Goal: Transaction & Acquisition: Book appointment/travel/reservation

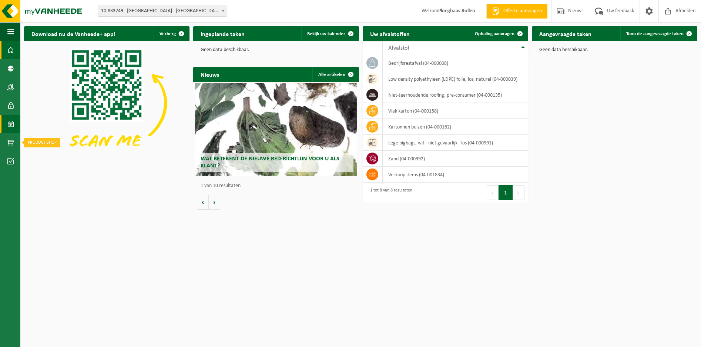
click at [6, 125] on link "Kalender" at bounding box center [10, 124] width 20 height 19
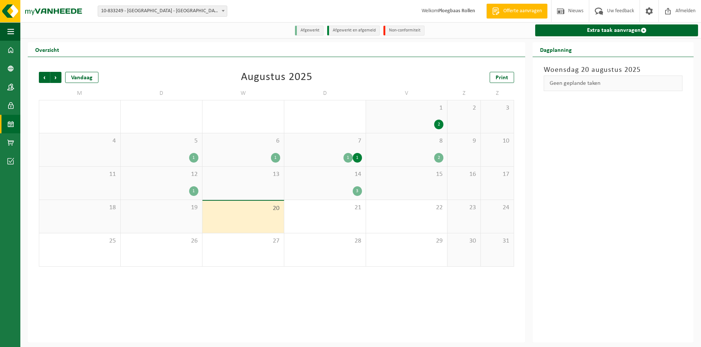
click at [97, 218] on div "18" at bounding box center [79, 216] width 81 height 33
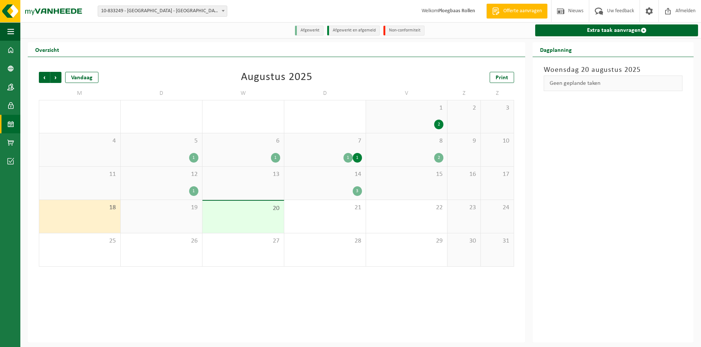
click at [165, 214] on div "19" at bounding box center [161, 216] width 81 height 33
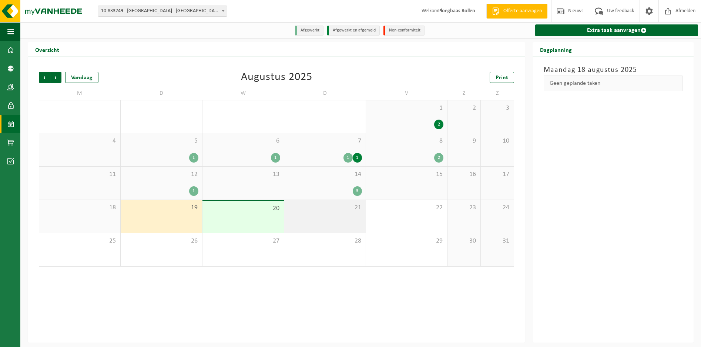
drag, startPoint x: 227, startPoint y: 211, endPoint x: 323, endPoint y: 211, distance: 96.6
click at [234, 211] on span "20" at bounding box center [243, 208] width 74 height 8
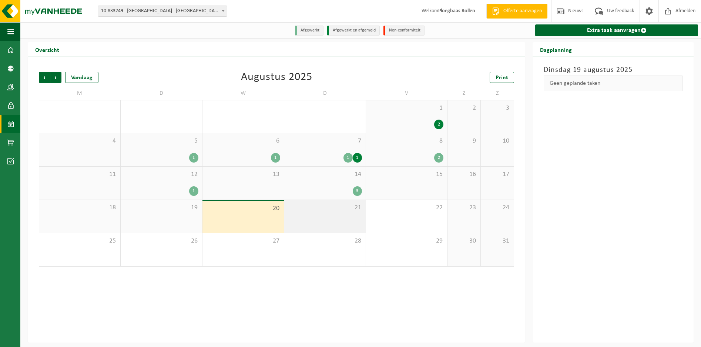
click at [332, 210] on span "21" at bounding box center [325, 208] width 74 height 8
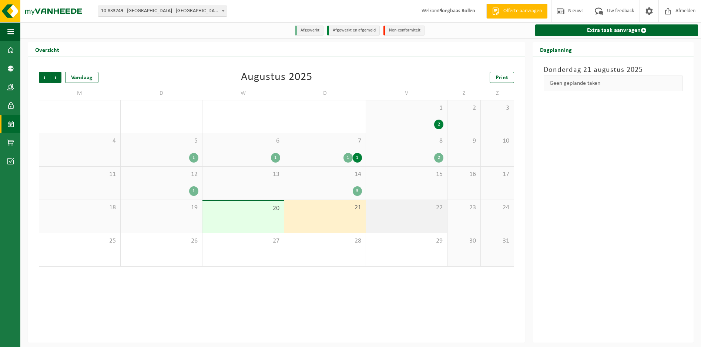
click at [394, 209] on span "22" at bounding box center [407, 208] width 74 height 8
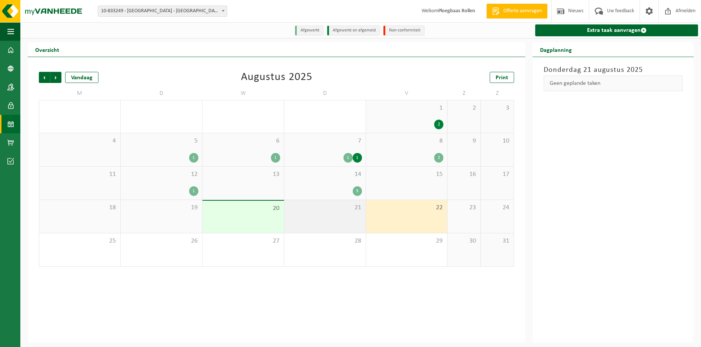
click at [340, 212] on span "21" at bounding box center [325, 208] width 74 height 8
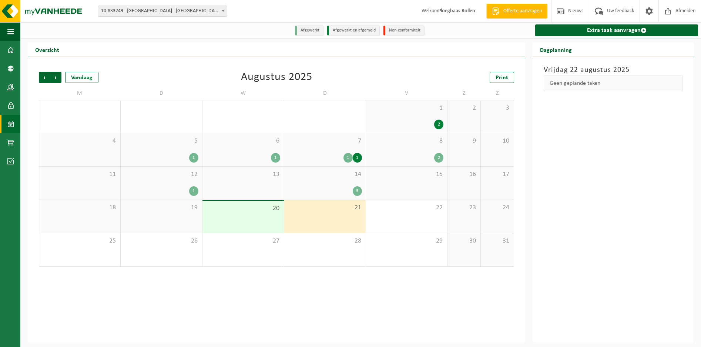
click at [348, 178] on span "14" at bounding box center [325, 174] width 74 height 8
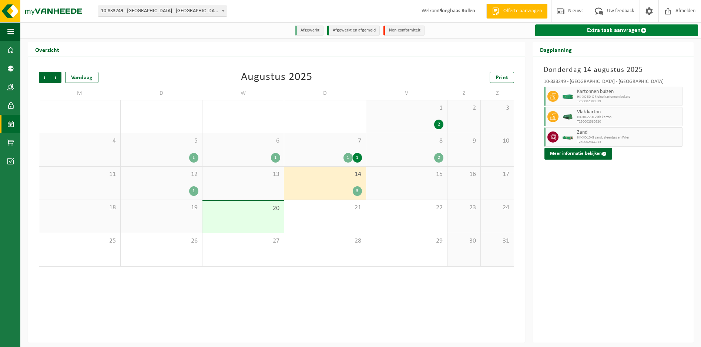
click at [621, 28] on link "Extra taak aanvragen" at bounding box center [616, 30] width 163 height 12
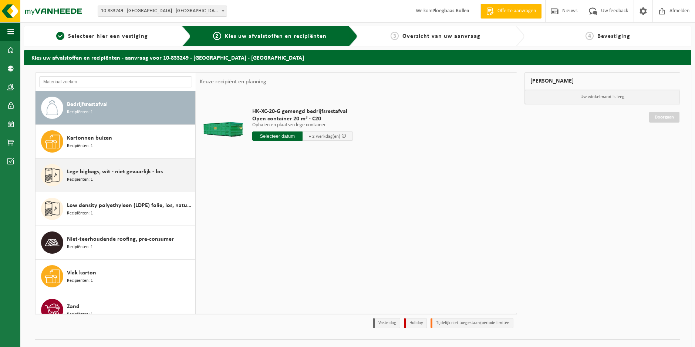
click at [127, 167] on div "Lege bigbags, wit - niet gevaarlijk - los Recipiënten: 1" at bounding box center [130, 175] width 127 height 22
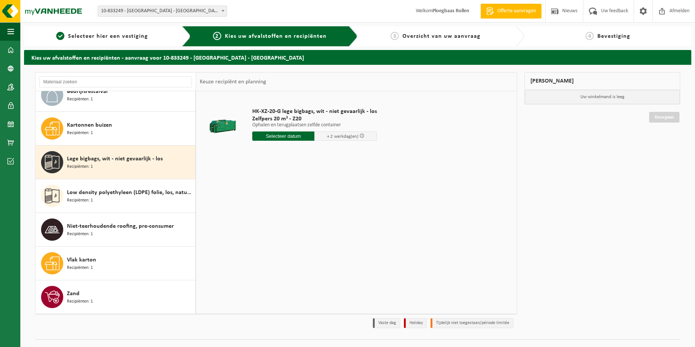
click at [287, 133] on input "text" at bounding box center [283, 135] width 63 height 9
click at [293, 212] on div "21" at bounding box center [298, 214] width 13 height 12
type input "Van 2025-08-21"
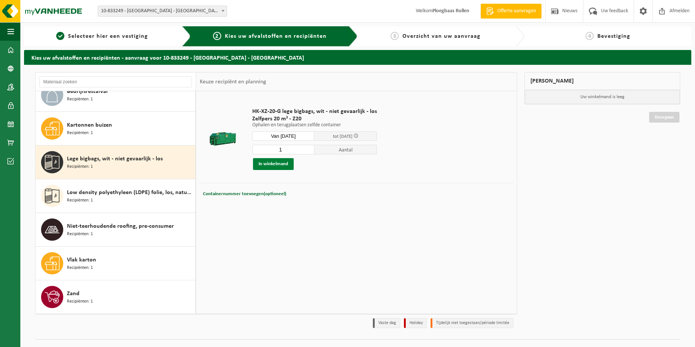
click at [285, 161] on button "In winkelmand" at bounding box center [273, 164] width 41 height 12
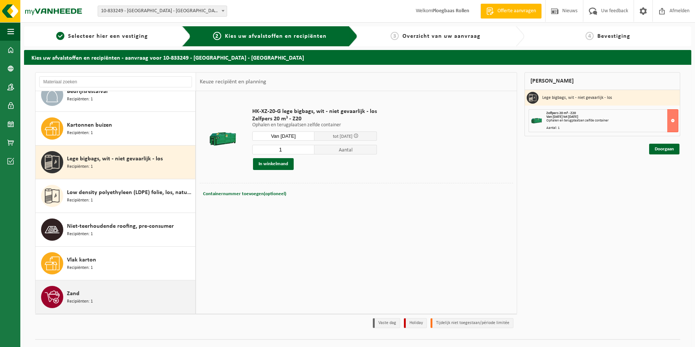
click at [118, 295] on div "Zand Recipiënten: 1" at bounding box center [130, 297] width 127 height 22
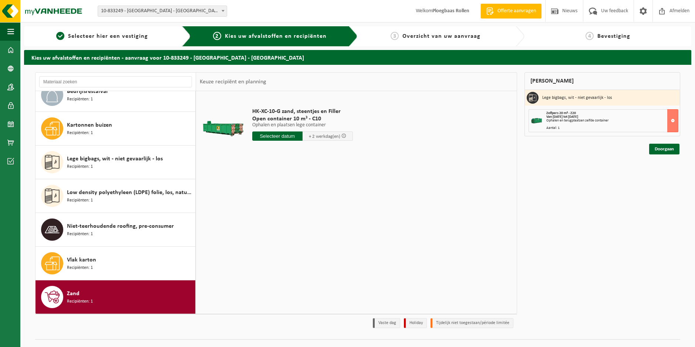
click at [291, 133] on input "text" at bounding box center [277, 135] width 50 height 9
click at [300, 211] on div "21" at bounding box center [298, 214] width 13 height 12
type input "Van 2025-08-21"
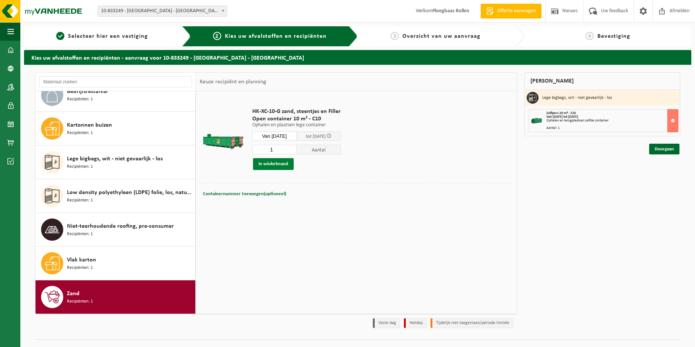
click at [276, 161] on button "In winkelmand" at bounding box center [273, 164] width 41 height 12
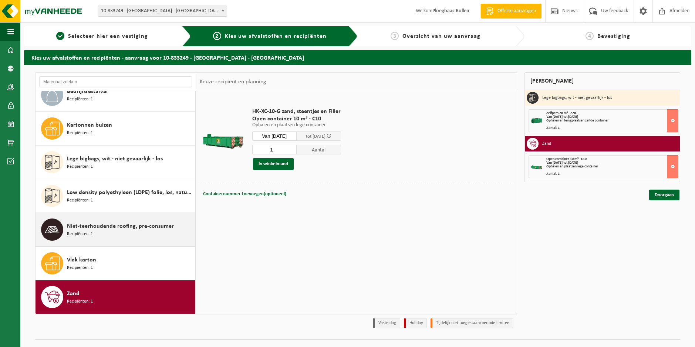
scroll to position [0, 0]
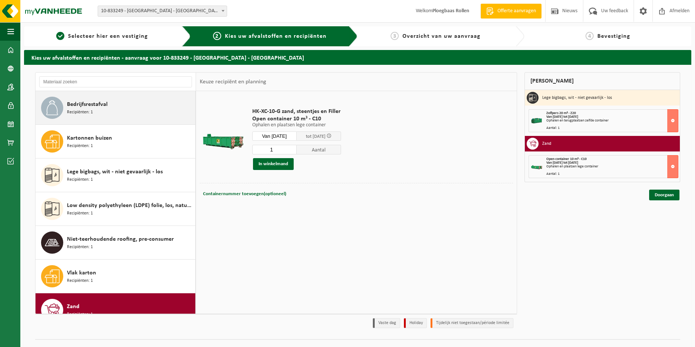
click at [112, 106] on div "Bedrijfsrestafval Recipiënten: 1" at bounding box center [130, 108] width 127 height 22
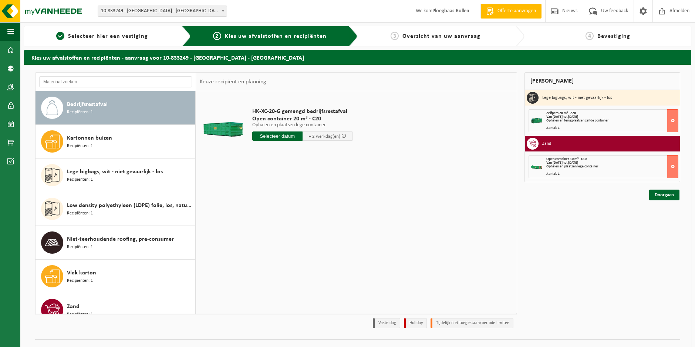
click at [286, 138] on input "text" at bounding box center [277, 135] width 50 height 9
click at [310, 212] on div "22" at bounding box center [311, 214] width 13 height 12
type input "Van 2025-08-22"
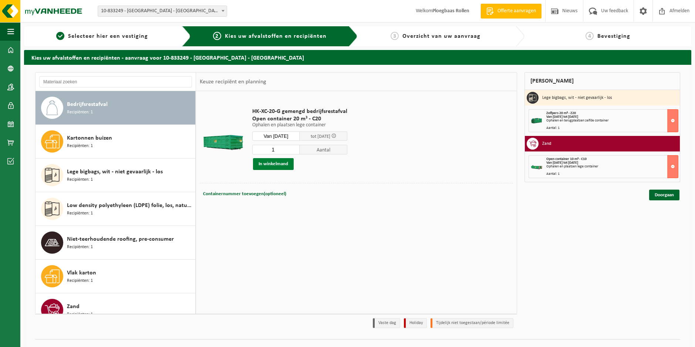
click at [280, 162] on button "In winkelmand" at bounding box center [273, 164] width 41 height 12
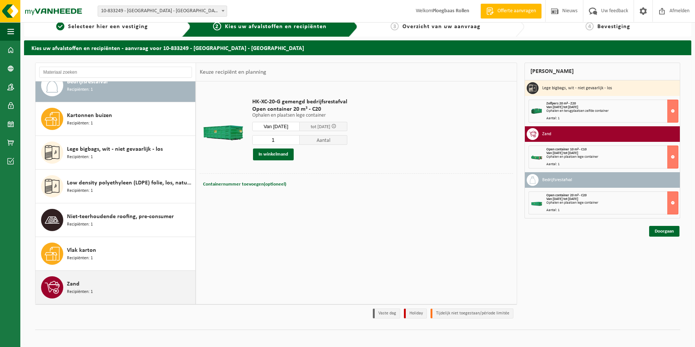
scroll to position [15, 0]
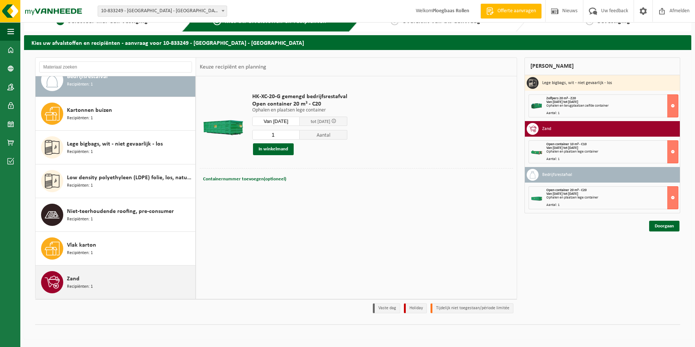
click at [147, 274] on div "Zand Recipiënten: 1" at bounding box center [130, 282] width 127 height 22
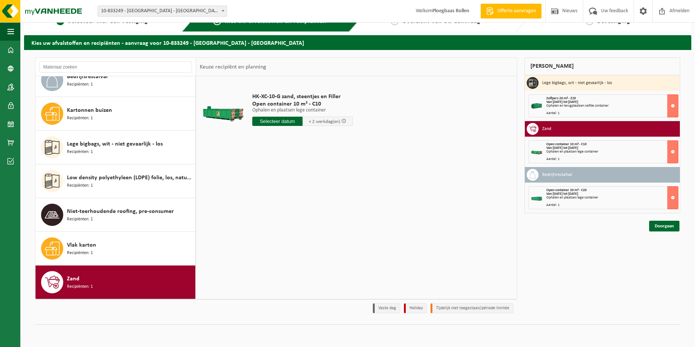
click at [285, 123] on input "text" at bounding box center [277, 121] width 50 height 9
click at [314, 201] on div "22" at bounding box center [311, 199] width 13 height 12
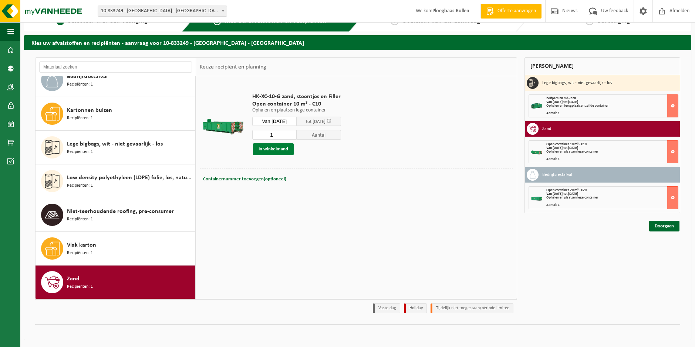
click at [278, 145] on button "In winkelmand" at bounding box center [273, 149] width 41 height 12
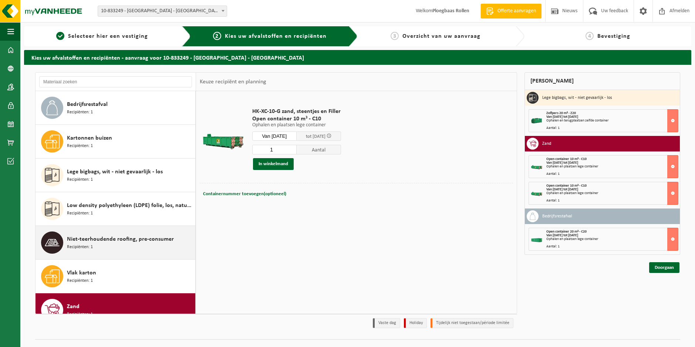
scroll to position [13, 0]
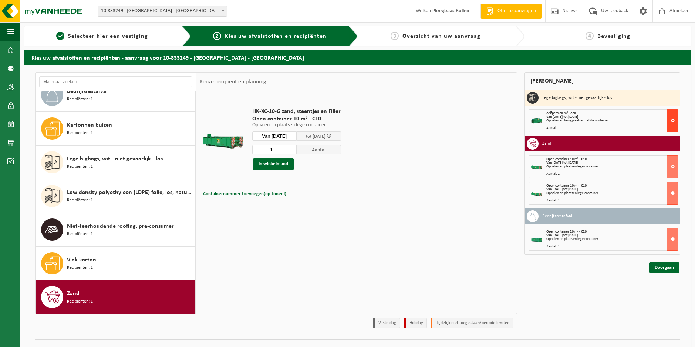
click at [673, 118] on button at bounding box center [673, 120] width 11 height 23
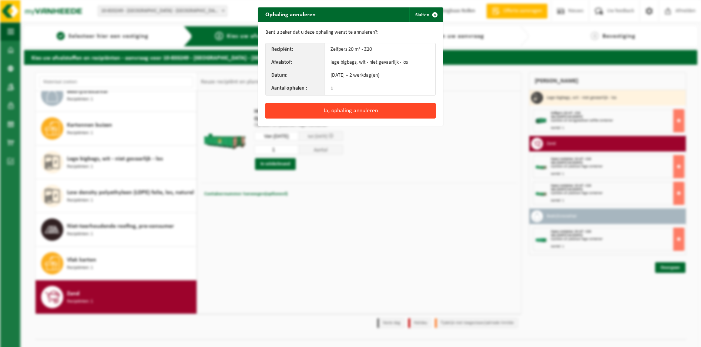
click at [345, 112] on button "Ja, ophaling annuleren" at bounding box center [350, 111] width 170 height 16
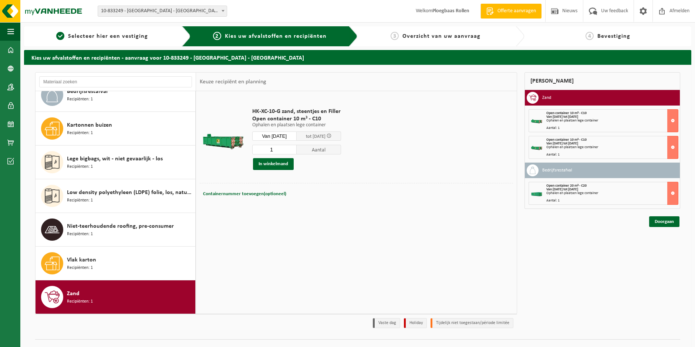
click at [289, 135] on input "Van 2025-08-22" at bounding box center [274, 135] width 44 height 9
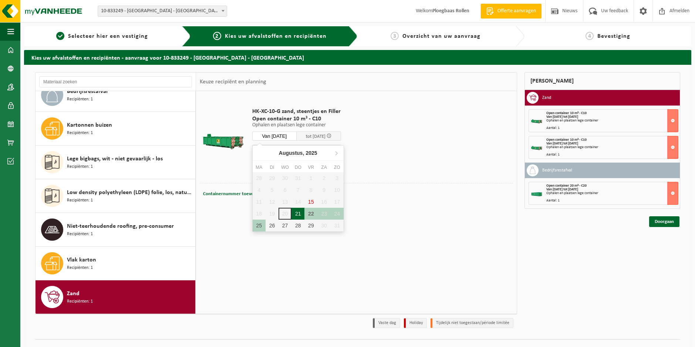
click at [299, 212] on div "21" at bounding box center [298, 214] width 13 height 12
type input "Van 2025-08-21"
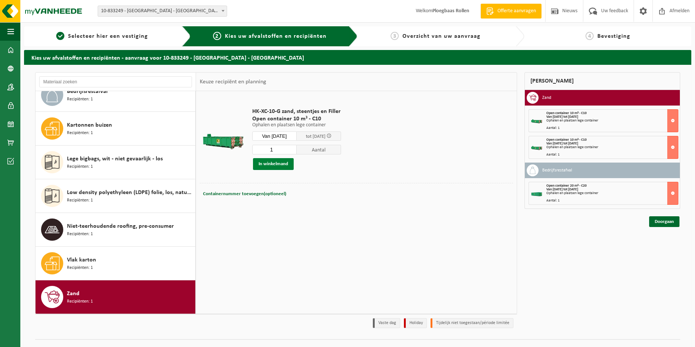
click at [279, 161] on button "In winkelmand" at bounding box center [273, 164] width 41 height 12
type input "2"
click at [297, 147] on input "2" at bounding box center [274, 150] width 44 height 10
click at [284, 162] on button "In winkelmand" at bounding box center [273, 164] width 41 height 12
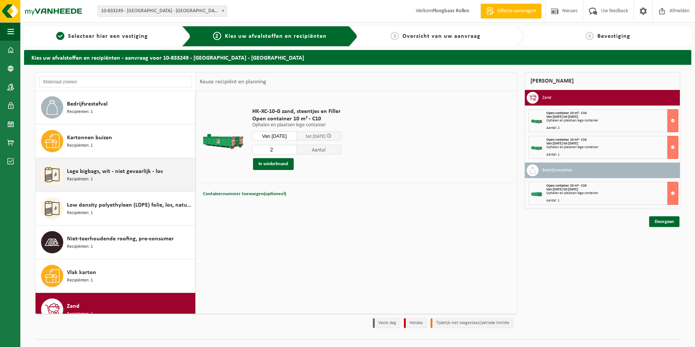
scroll to position [0, 0]
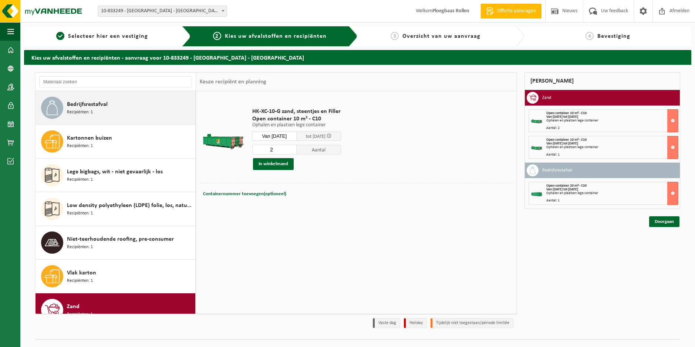
click at [109, 101] on div "Bedrijfsrestafval Recipiënten: 1" at bounding box center [130, 108] width 127 height 22
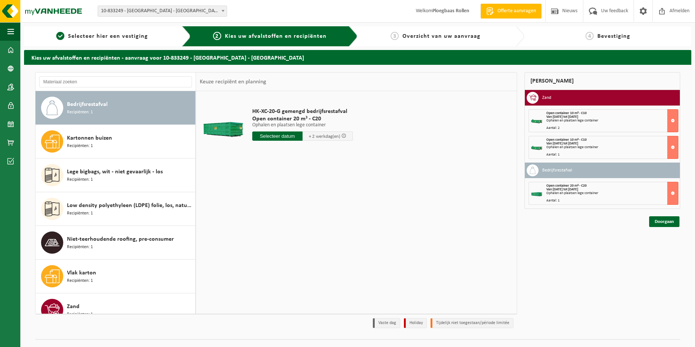
click at [280, 138] on input "text" at bounding box center [277, 135] width 50 height 9
click at [296, 215] on div "21" at bounding box center [298, 214] width 13 height 12
type input "Van 2025-08-21"
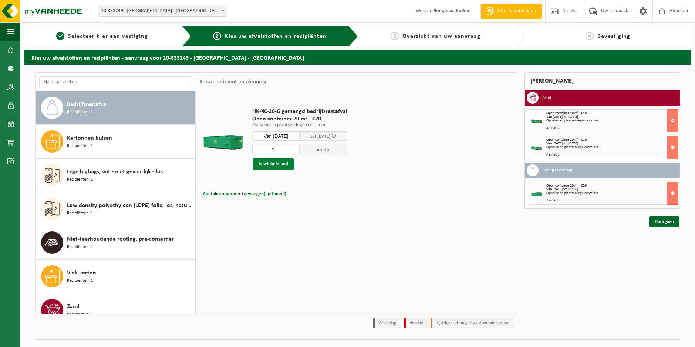
click at [275, 161] on button "In winkelmand" at bounding box center [273, 164] width 41 height 12
click at [665, 248] on link "Doorgaan" at bounding box center [664, 248] width 30 height 11
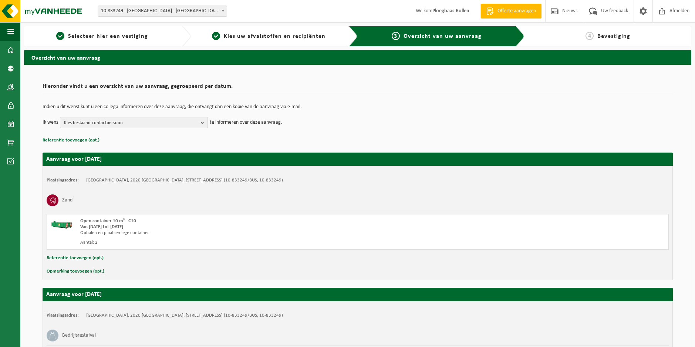
click at [195, 122] on span "Kies bestaand contactpersoon" at bounding box center [131, 122] width 134 height 11
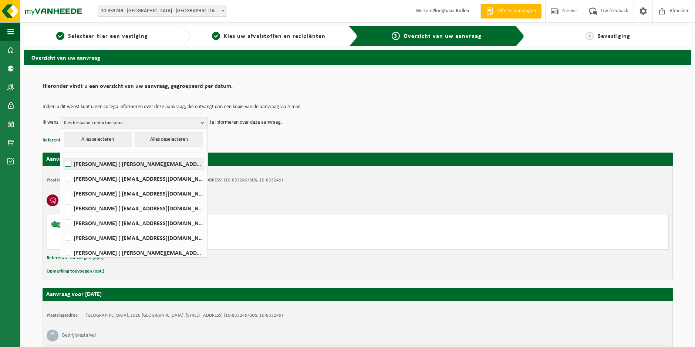
click at [121, 168] on label "KEVIN DE MEYER ( kevin.demeyer@iko.com )" at bounding box center [133, 163] width 141 height 11
click at [62, 154] on input "KEVIN DE MEYER ( kevin.demeyer@iko.com )" at bounding box center [62, 154] width 0 height 0
checkbox input "true"
click at [110, 211] on label "Stijn Simons ( stijn.simons@iko.com )" at bounding box center [133, 207] width 141 height 11
click at [62, 199] on input "Stijn Simons ( stijn.simons@iko.com )" at bounding box center [62, 198] width 0 height 0
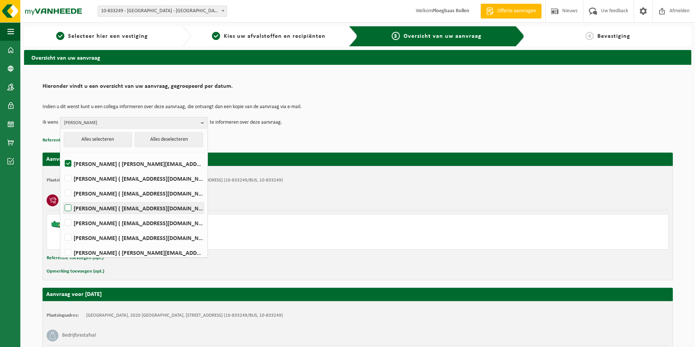
checkbox input "true"
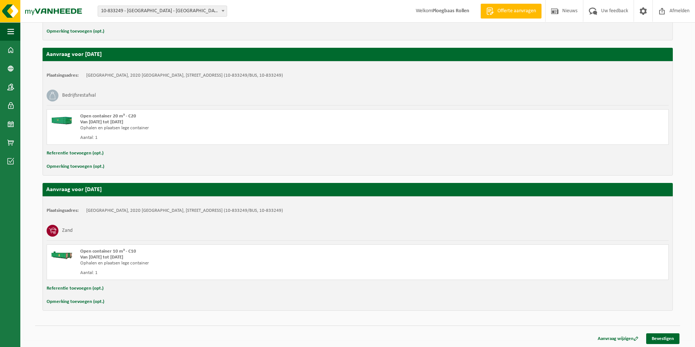
scroll to position [376, 0]
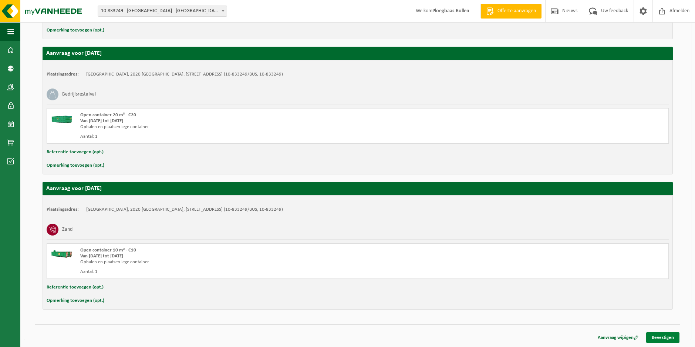
click at [670, 340] on link "Bevestigen" at bounding box center [662, 337] width 33 height 11
